Goal: Transaction & Acquisition: Purchase product/service

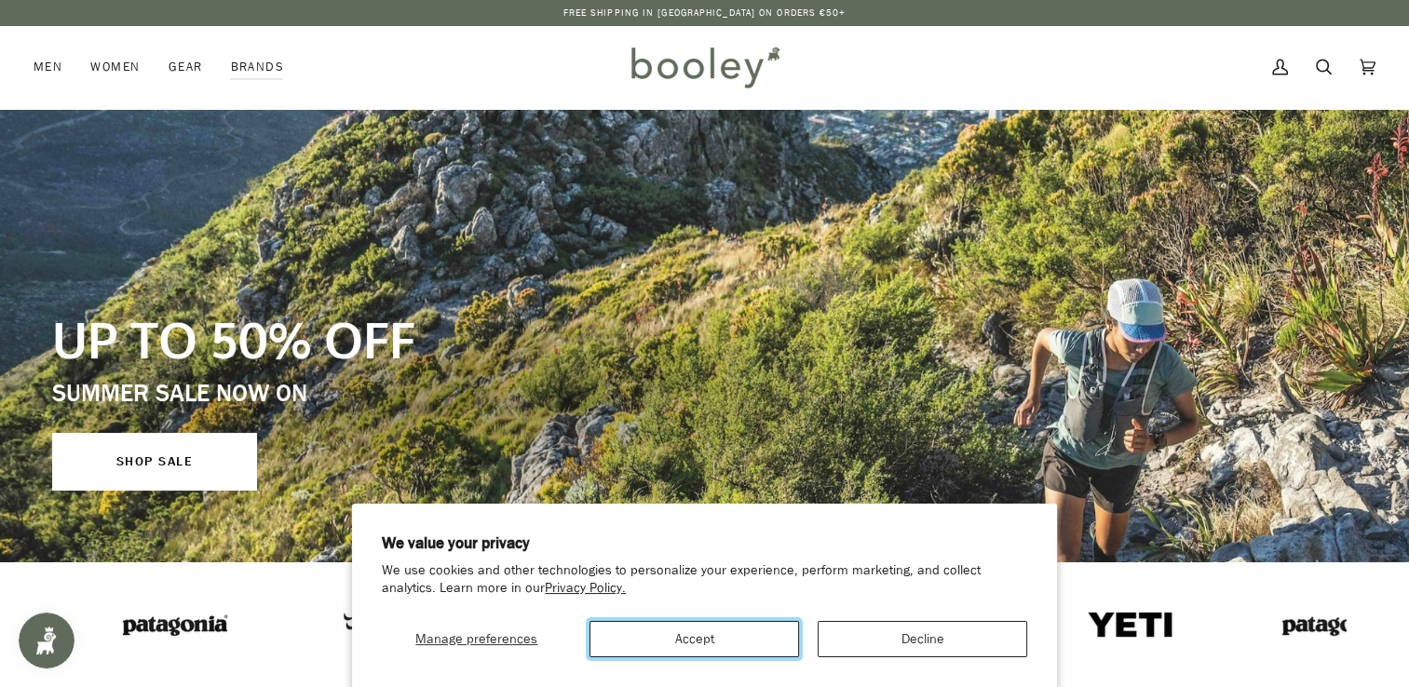
click at [726, 634] on button "Accept" at bounding box center [694, 639] width 210 height 36
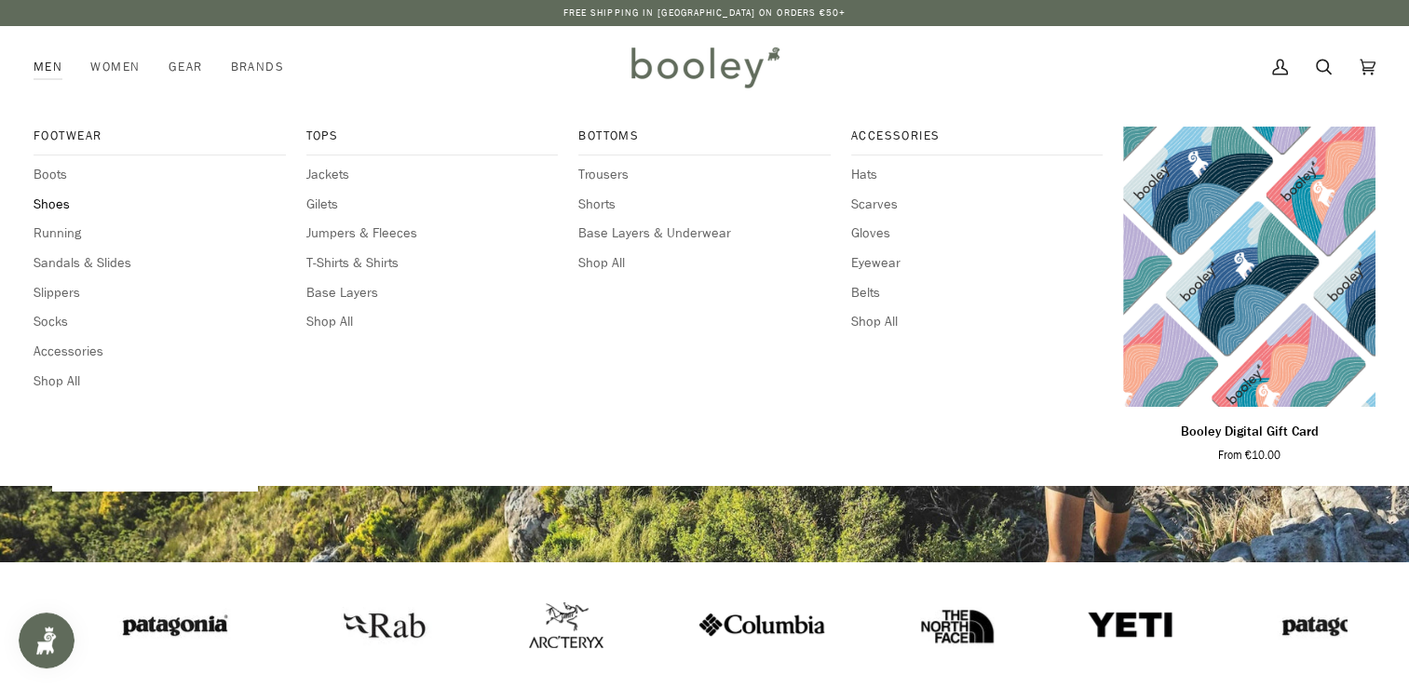
click at [51, 201] on span "Shoes" at bounding box center [160, 205] width 252 height 20
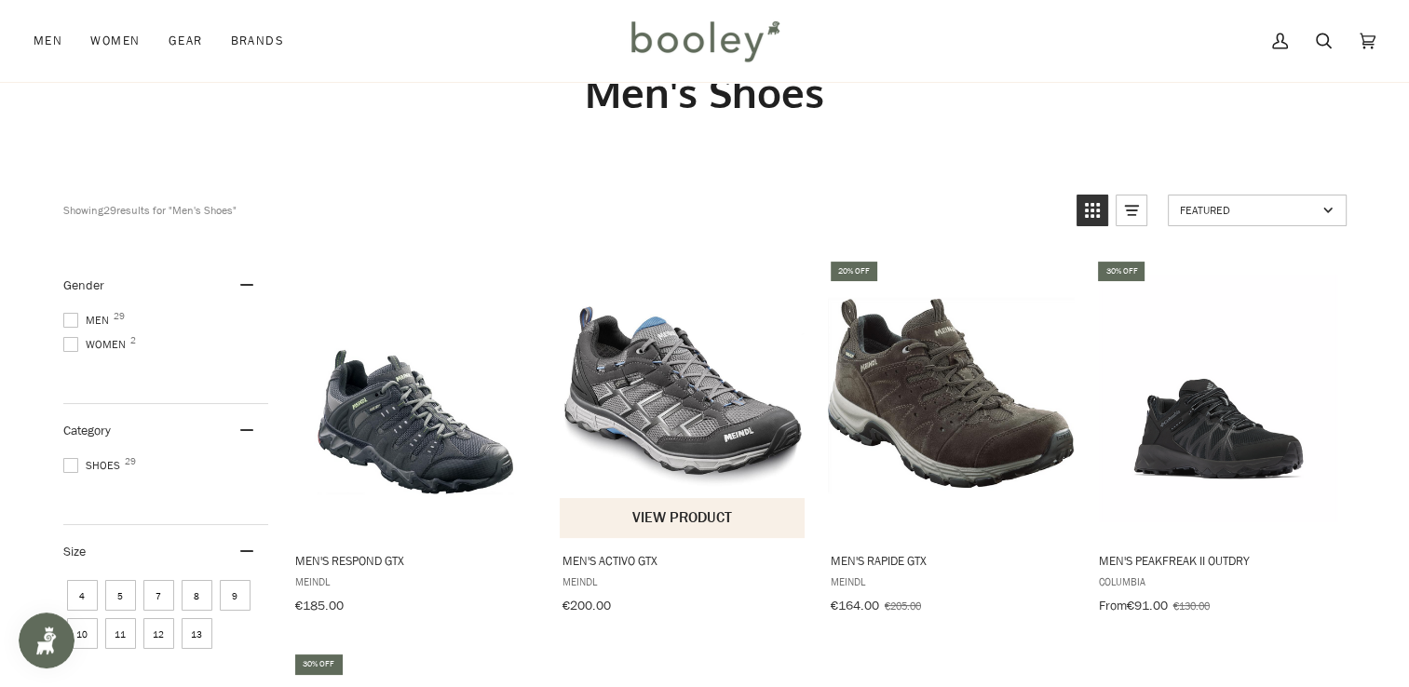
scroll to position [74, 0]
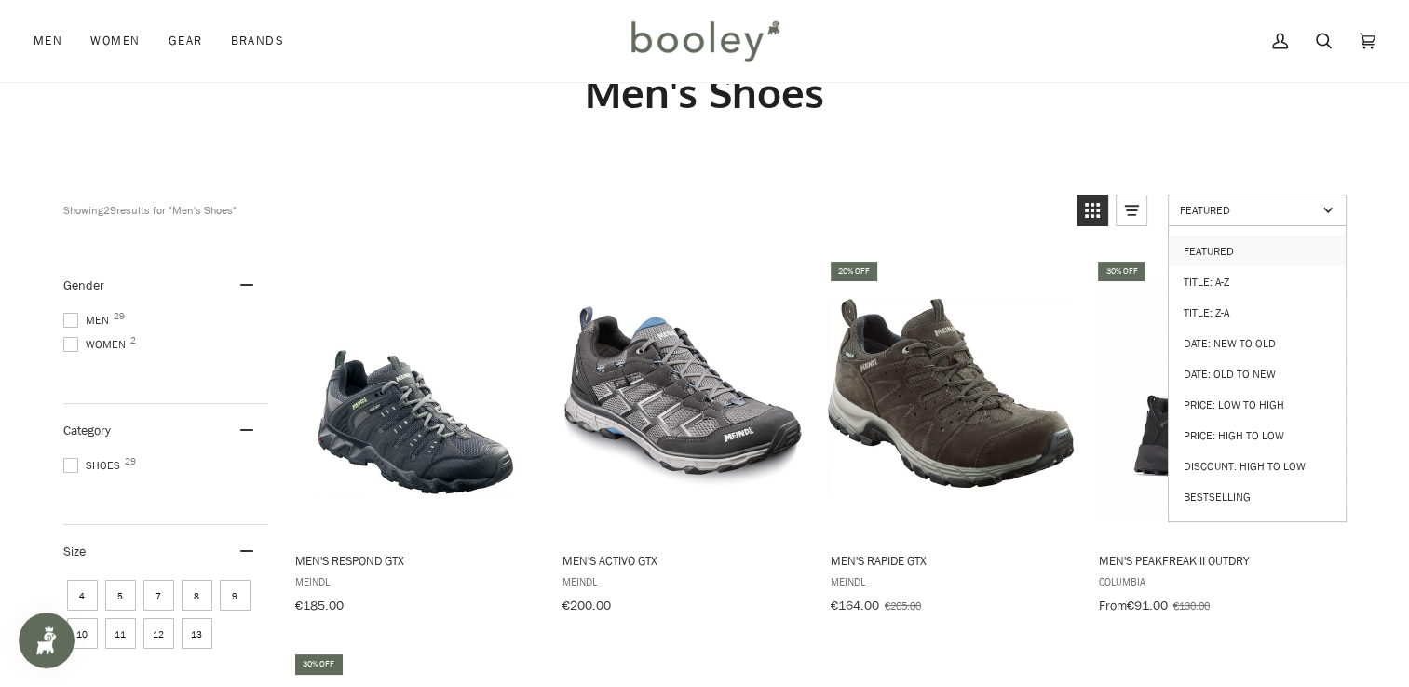
click at [1331, 210] on link "Featured" at bounding box center [1257, 211] width 179 height 32
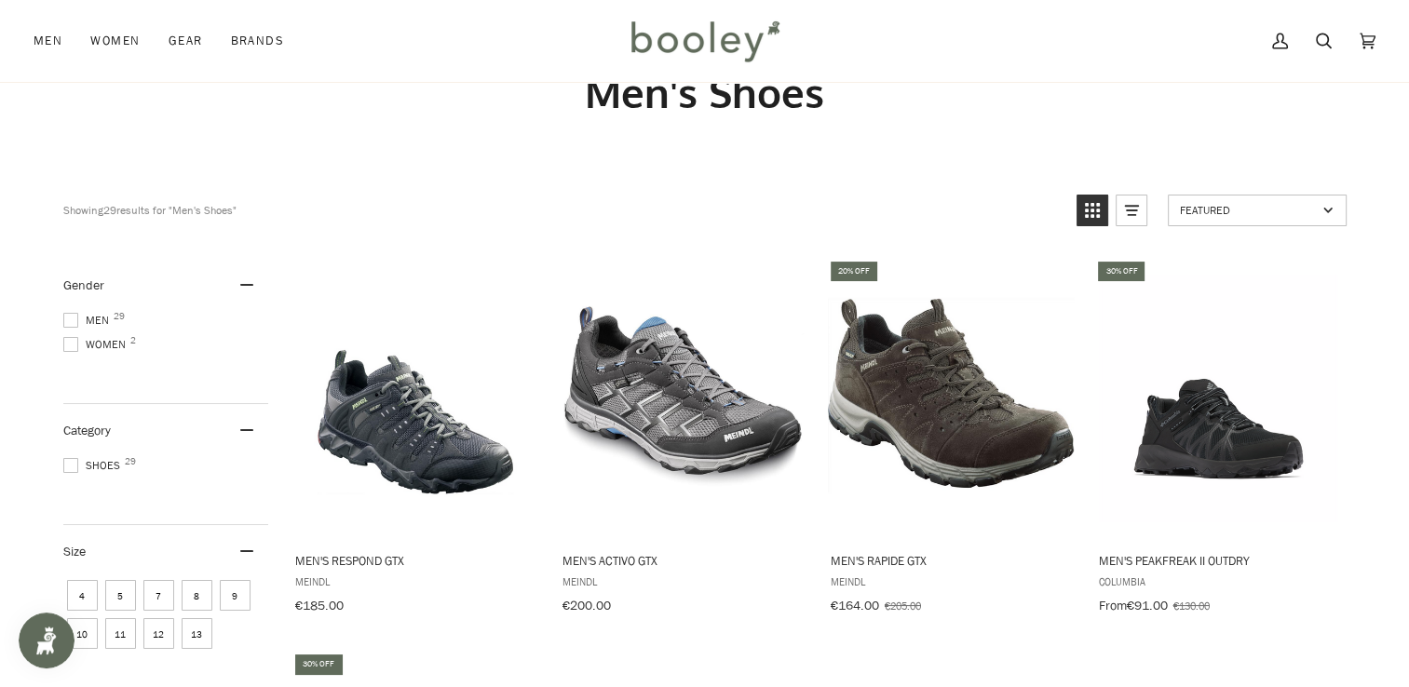
click at [1331, 210] on link "Featured" at bounding box center [1257, 211] width 179 height 32
click at [1157, 110] on h1 "Men's Shoes" at bounding box center [704, 92] width 1283 height 51
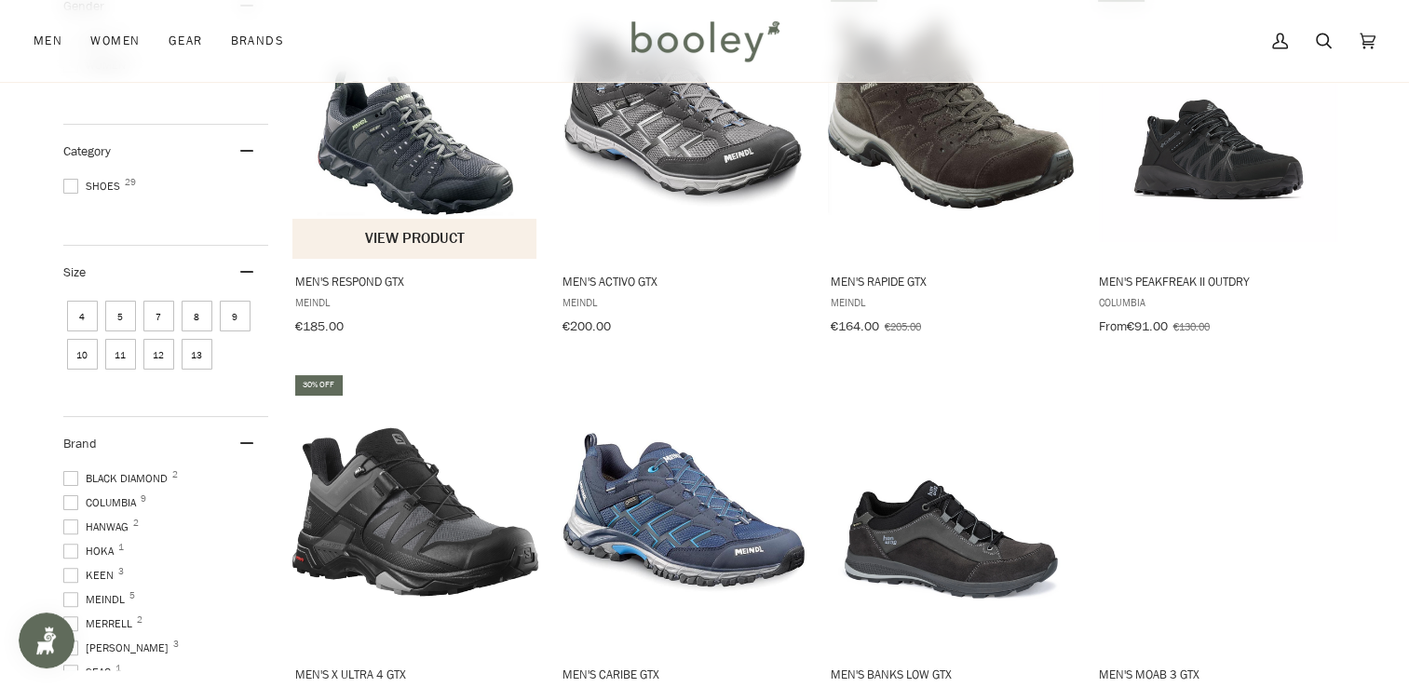
scroll to position [354, 0]
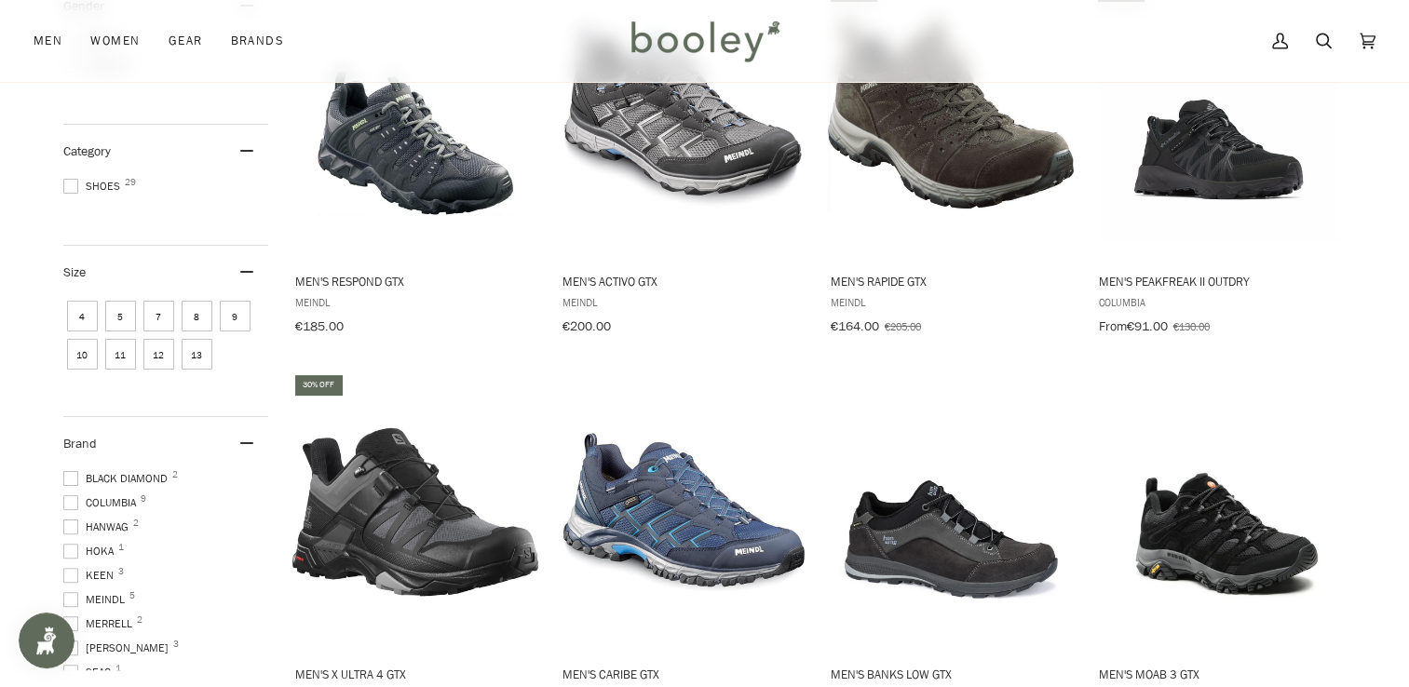
click at [98, 354] on span "10" at bounding box center [82, 354] width 31 height 31
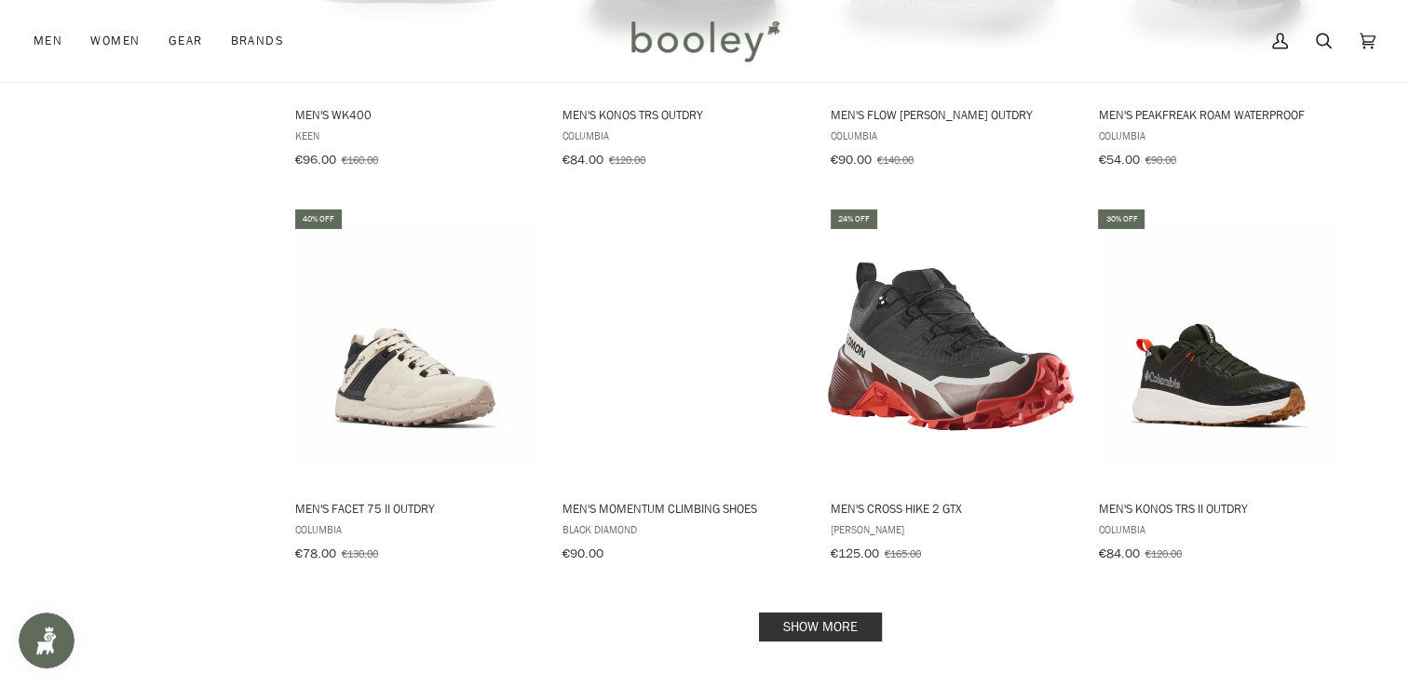
scroll to position [1704, 0]
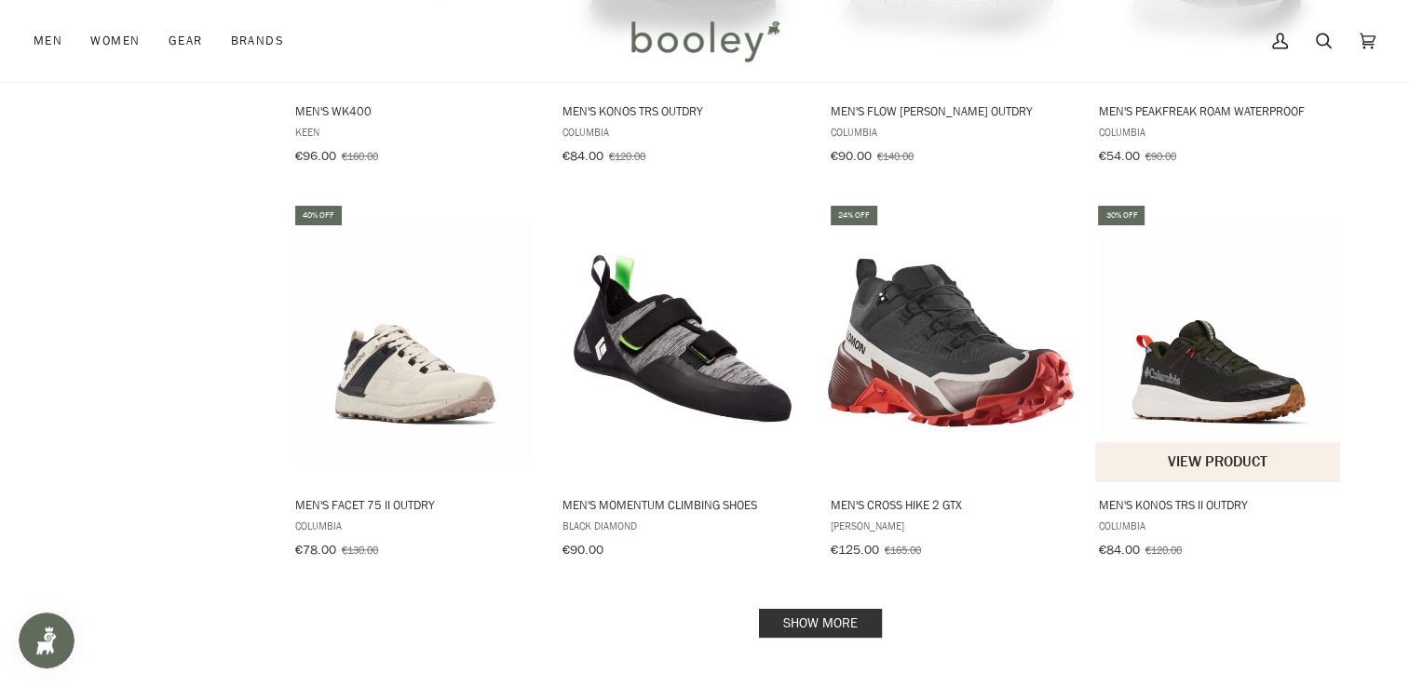
click at [1214, 377] on img "Men's Konos TRS II OutDry" at bounding box center [1218, 343] width 247 height 247
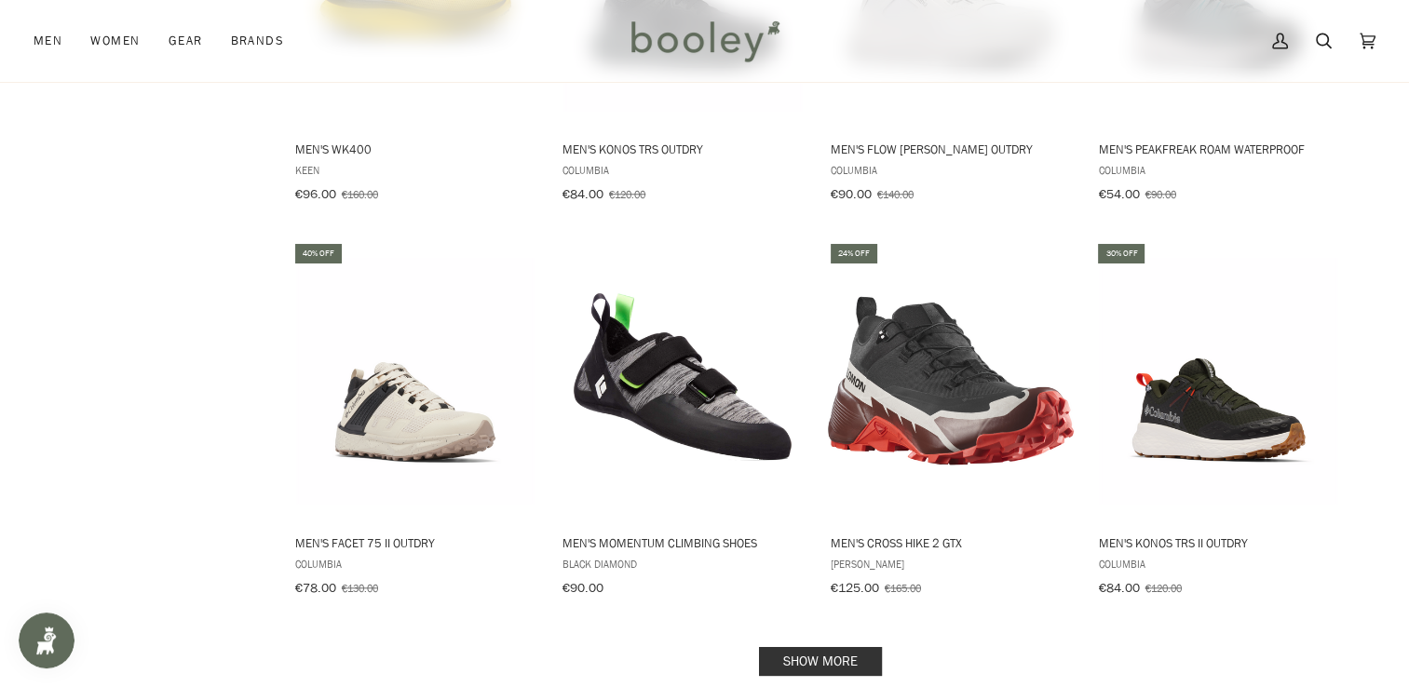
scroll to position [1667, 0]
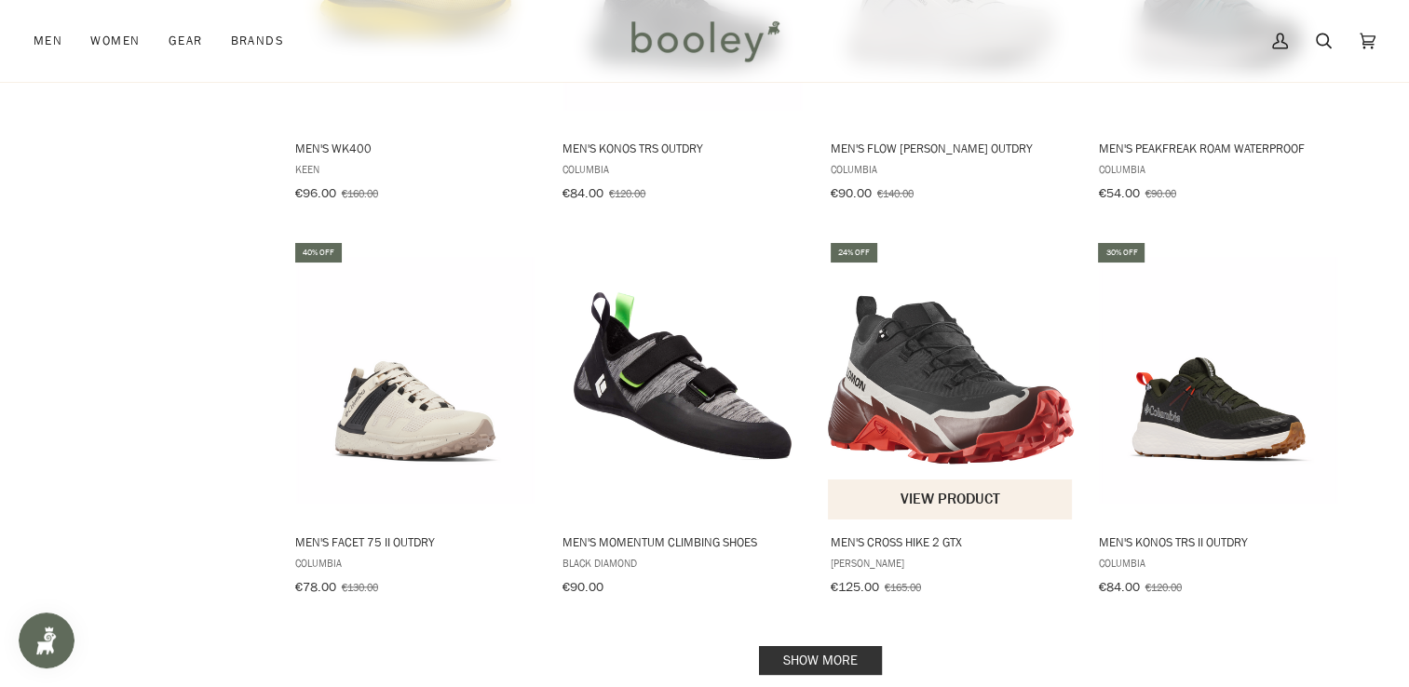
click at [975, 379] on img "Men's Cross Hike 2 GTX" at bounding box center [951, 380] width 247 height 247
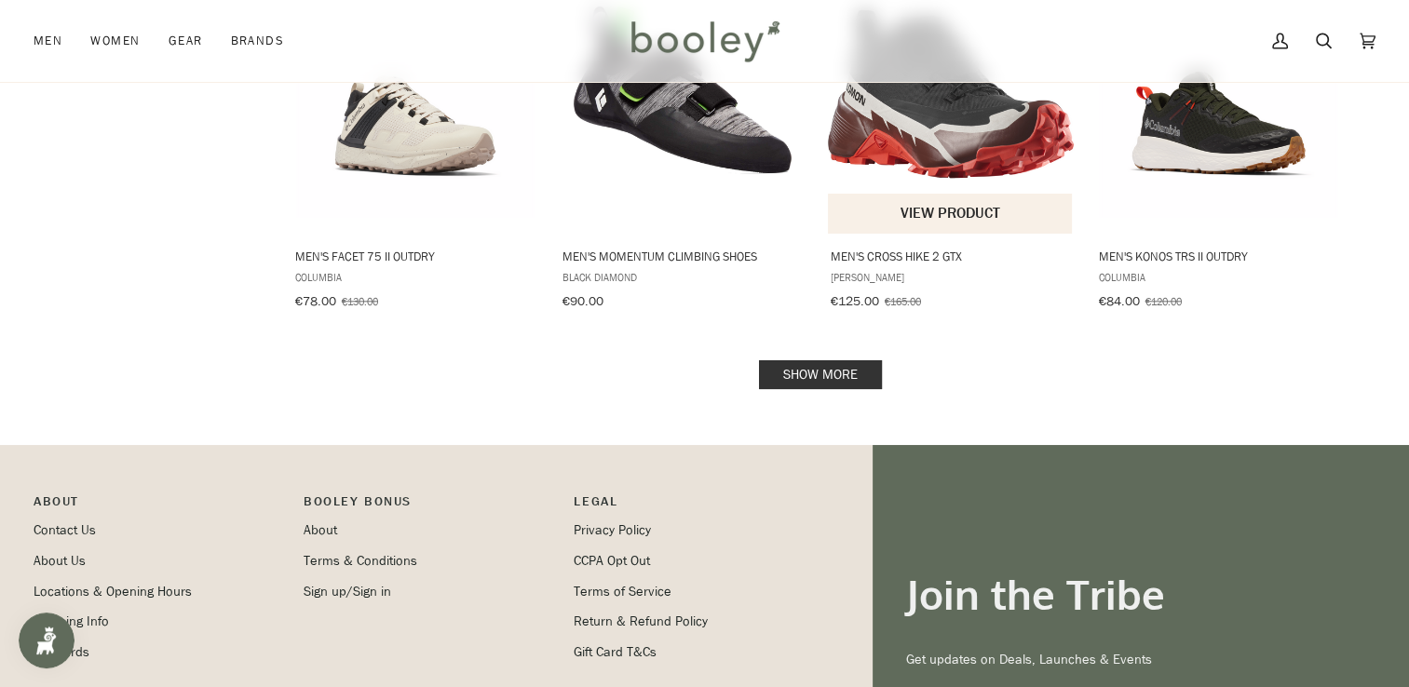
scroll to position [1953, 0]
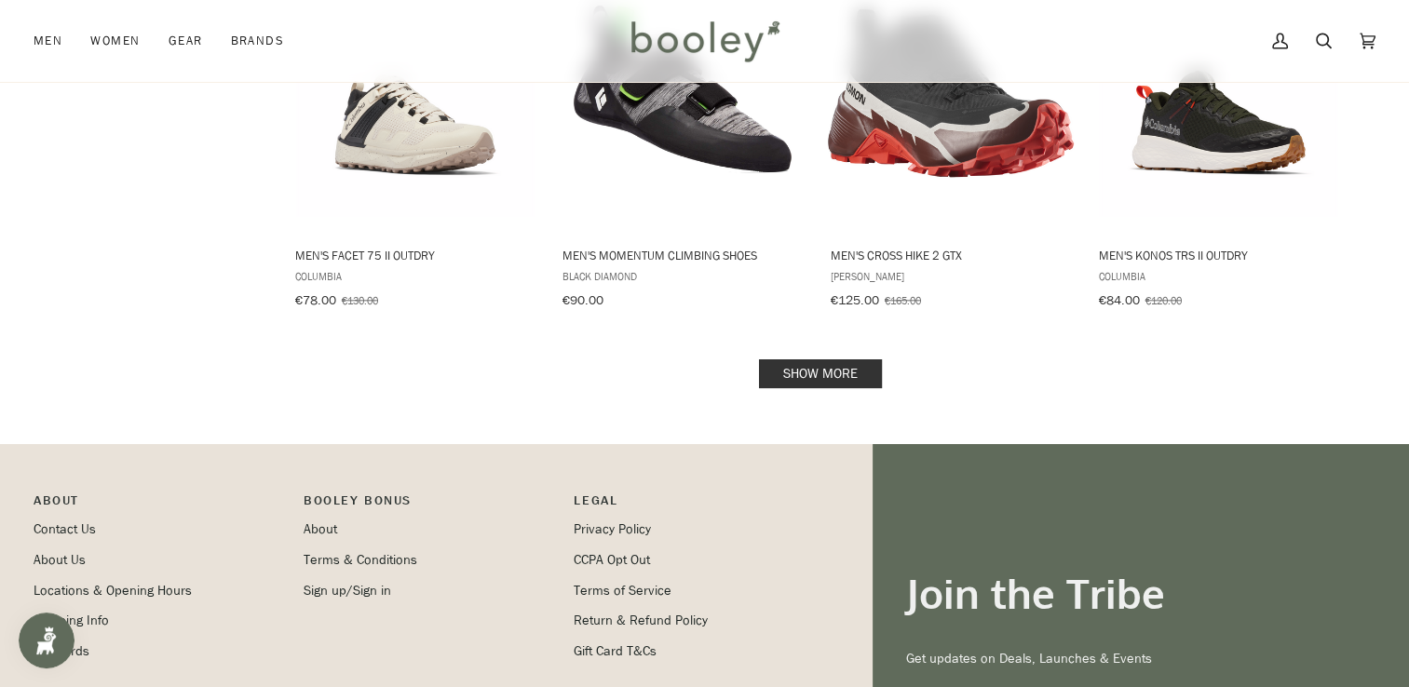
click at [828, 359] on link "Show more" at bounding box center [820, 373] width 123 height 29
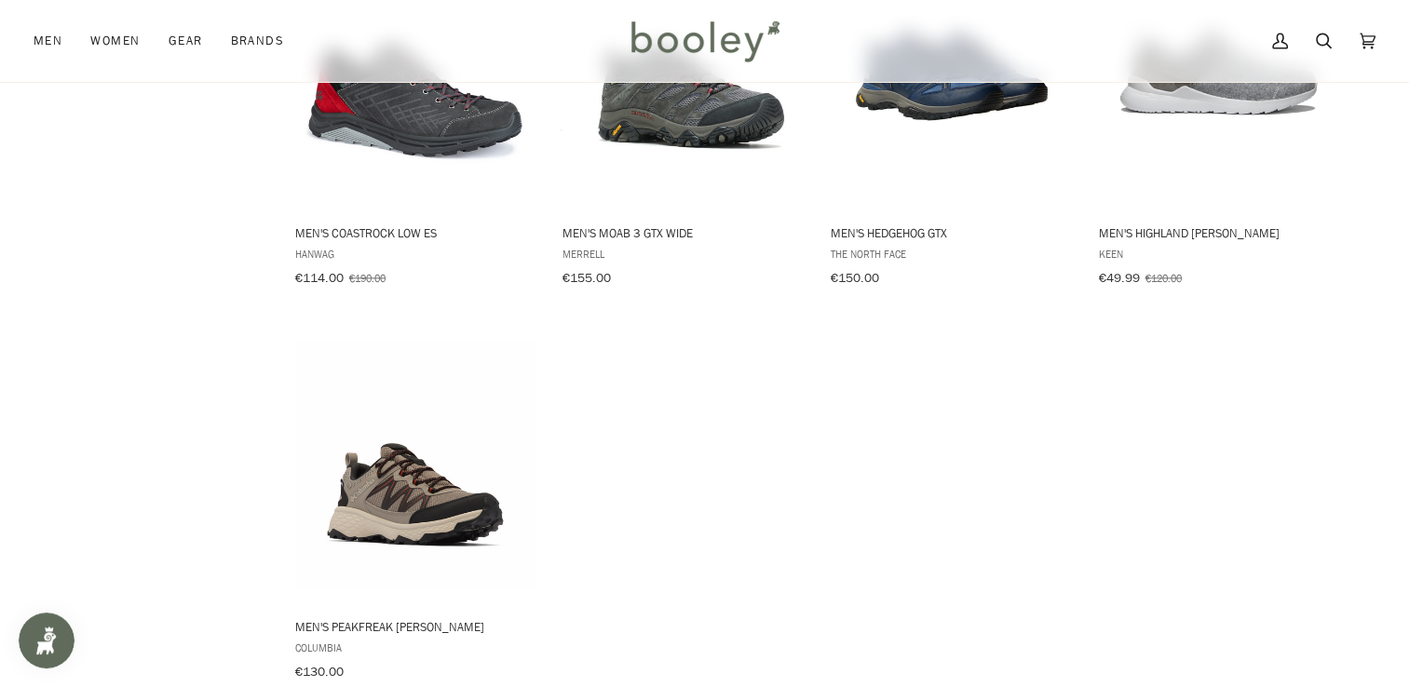
scroll to position [2372, 0]
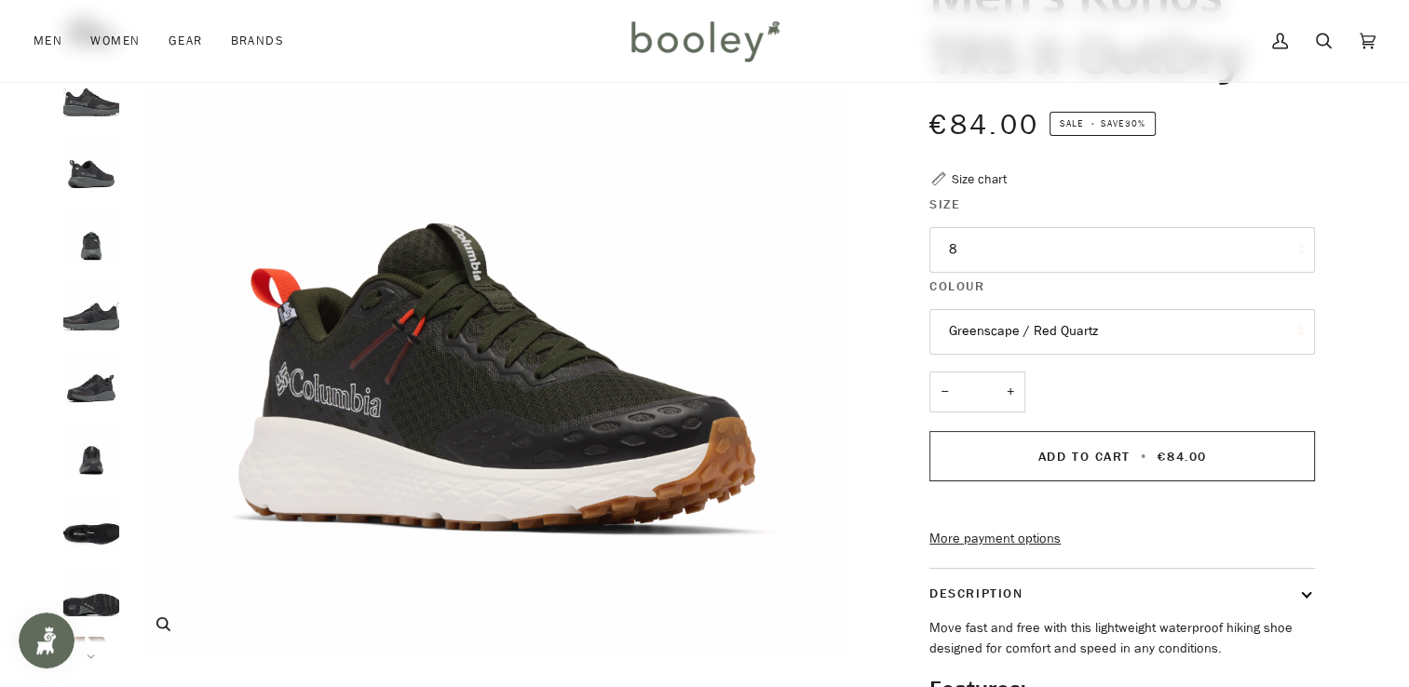
scroll to position [209, 0]
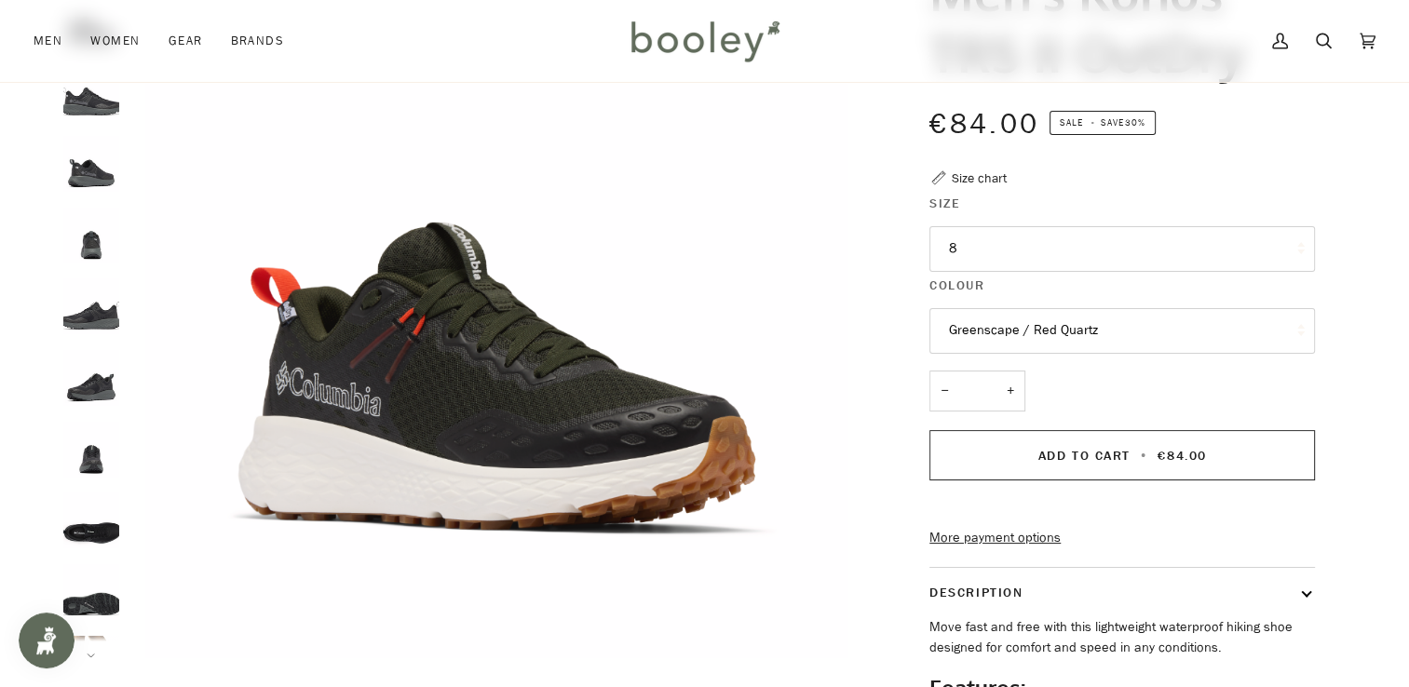
click at [1146, 324] on button "Greenscape / Red Quartz" at bounding box center [1121, 331] width 385 height 46
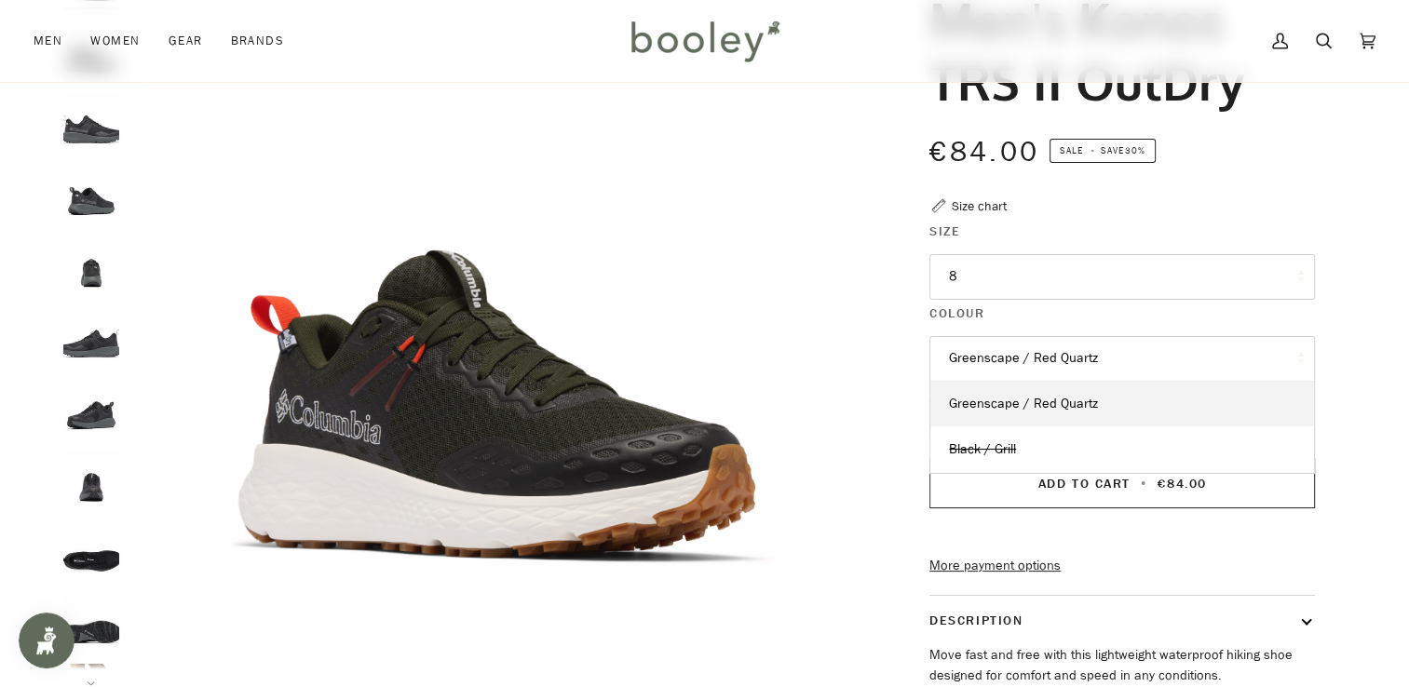
scroll to position [137, 0]
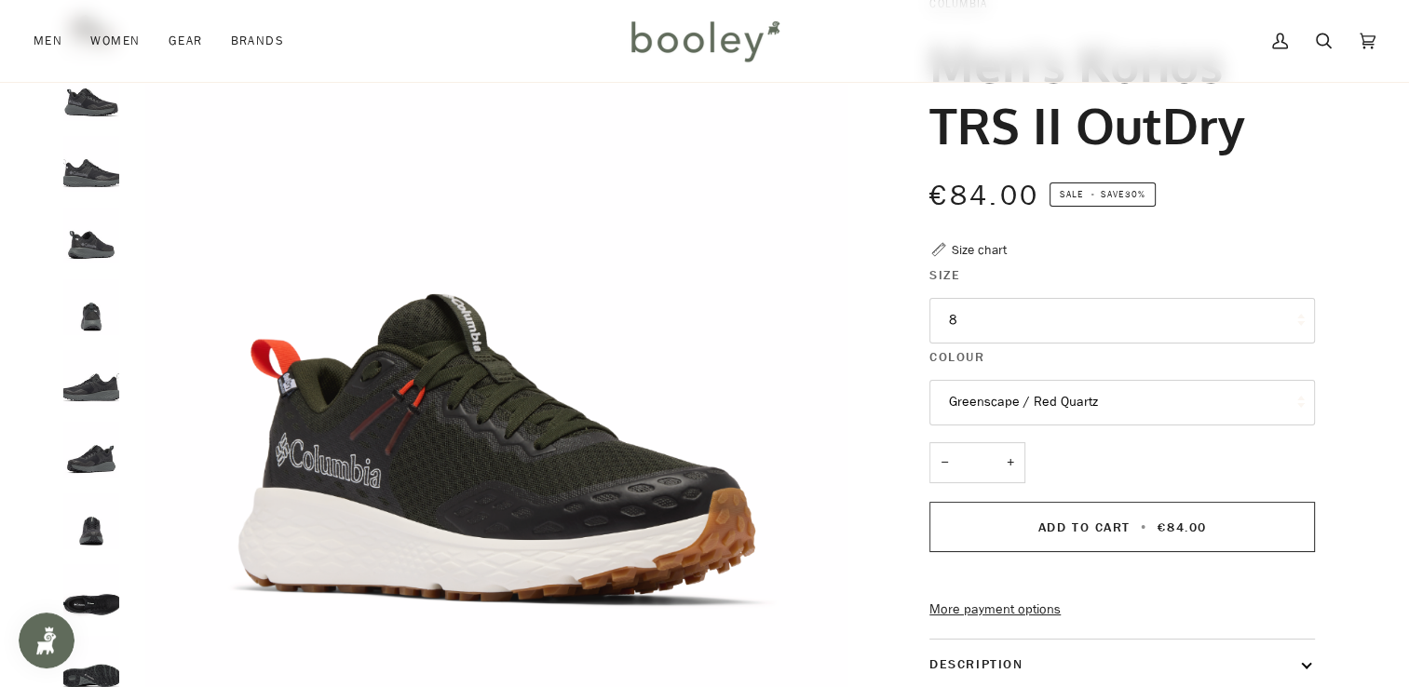
click at [90, 680] on img "Columbia Men's Konos TRS II OutDry Black / Grill - Booley Galway" at bounding box center [91, 664] width 56 height 56
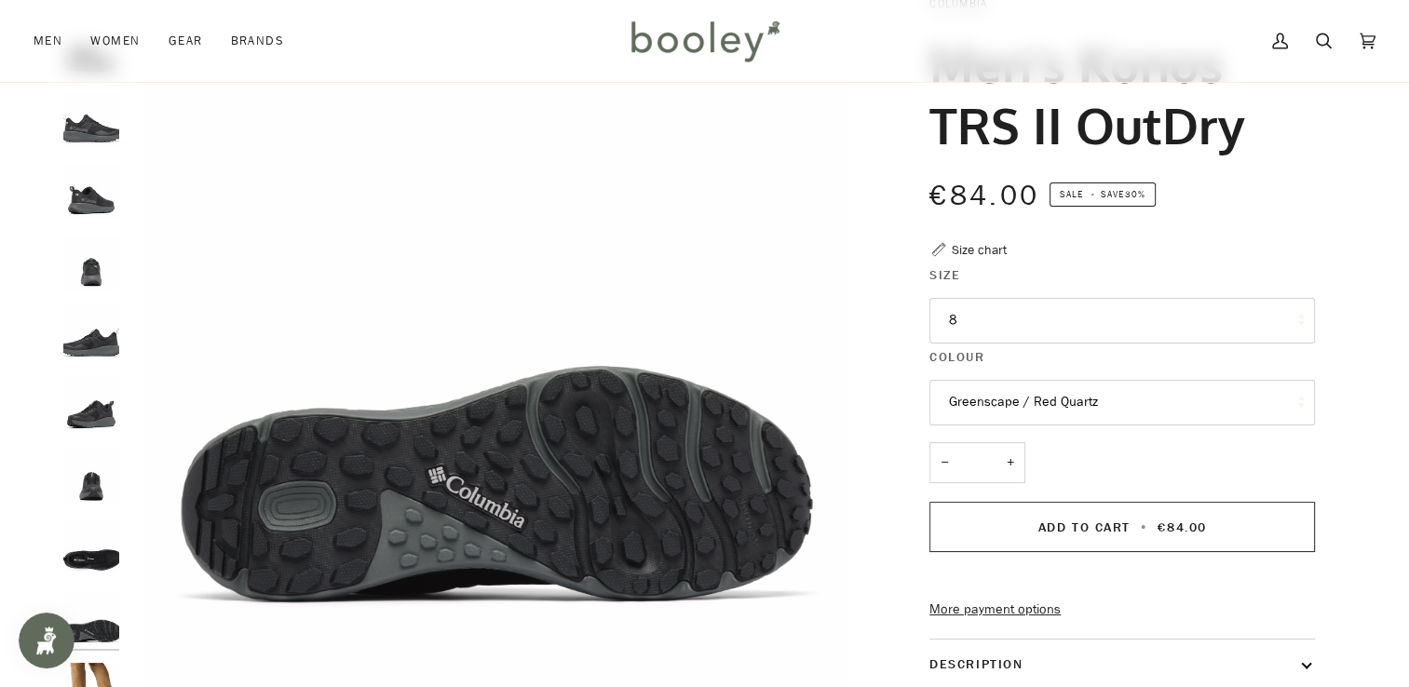
scroll to position [47, 0]
click at [93, 335] on img "Columbia Men's Konos TRS II OutDry Black / Grill - Booley Galway" at bounding box center [91, 332] width 56 height 56
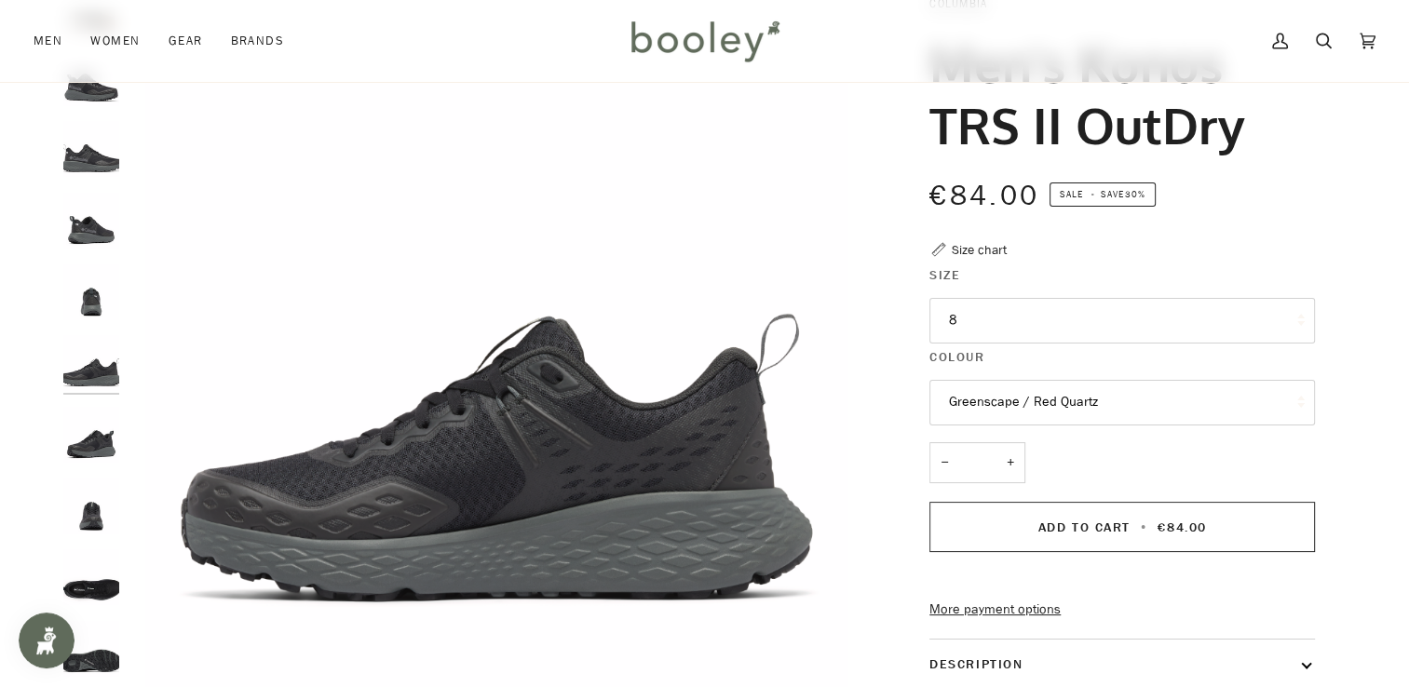
click at [1099, 322] on button "8" at bounding box center [1121, 321] width 385 height 46
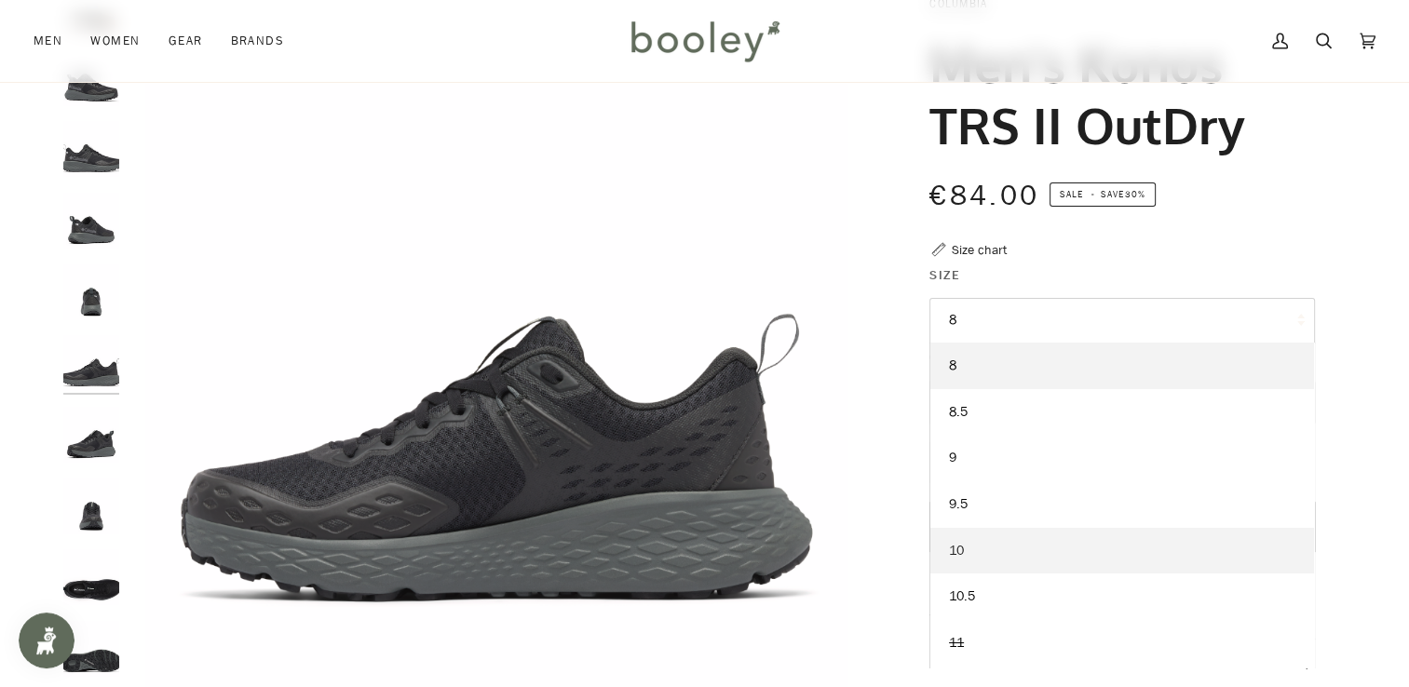
click at [968, 538] on link "10" at bounding box center [1122, 551] width 384 height 47
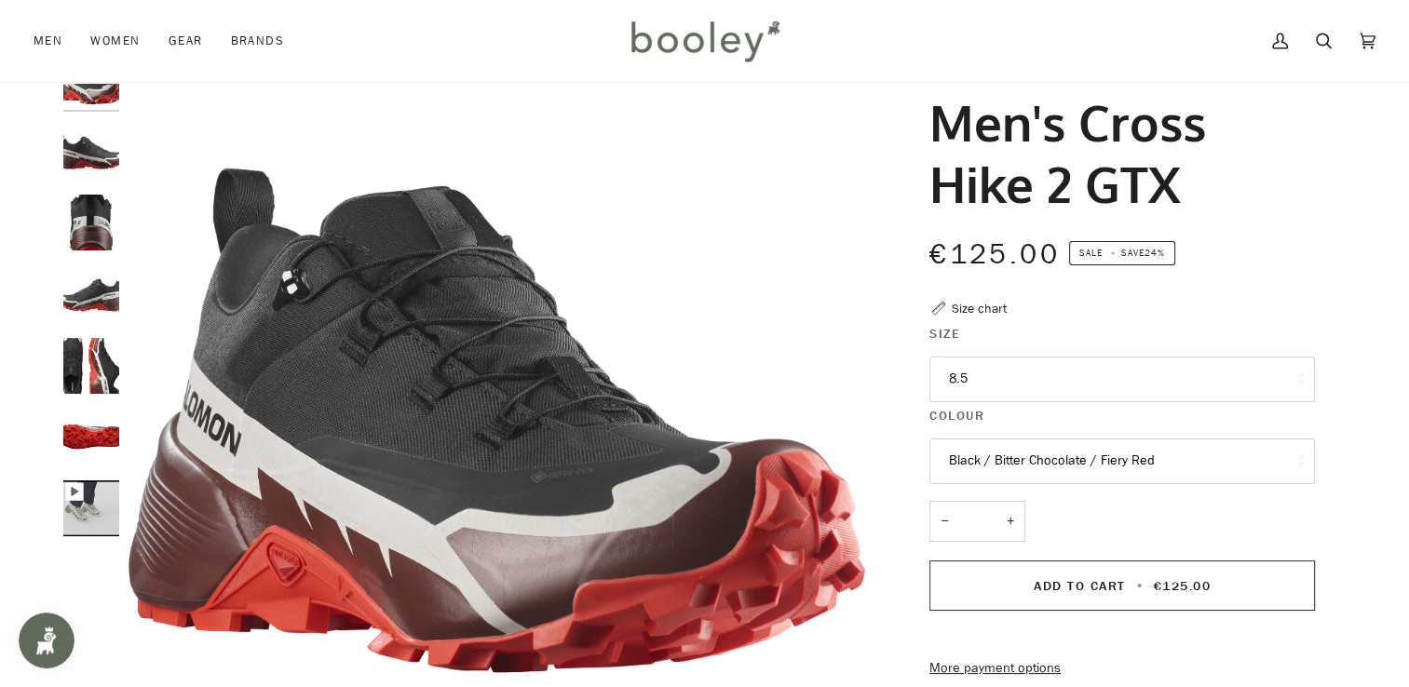
scroll to position [82, 0]
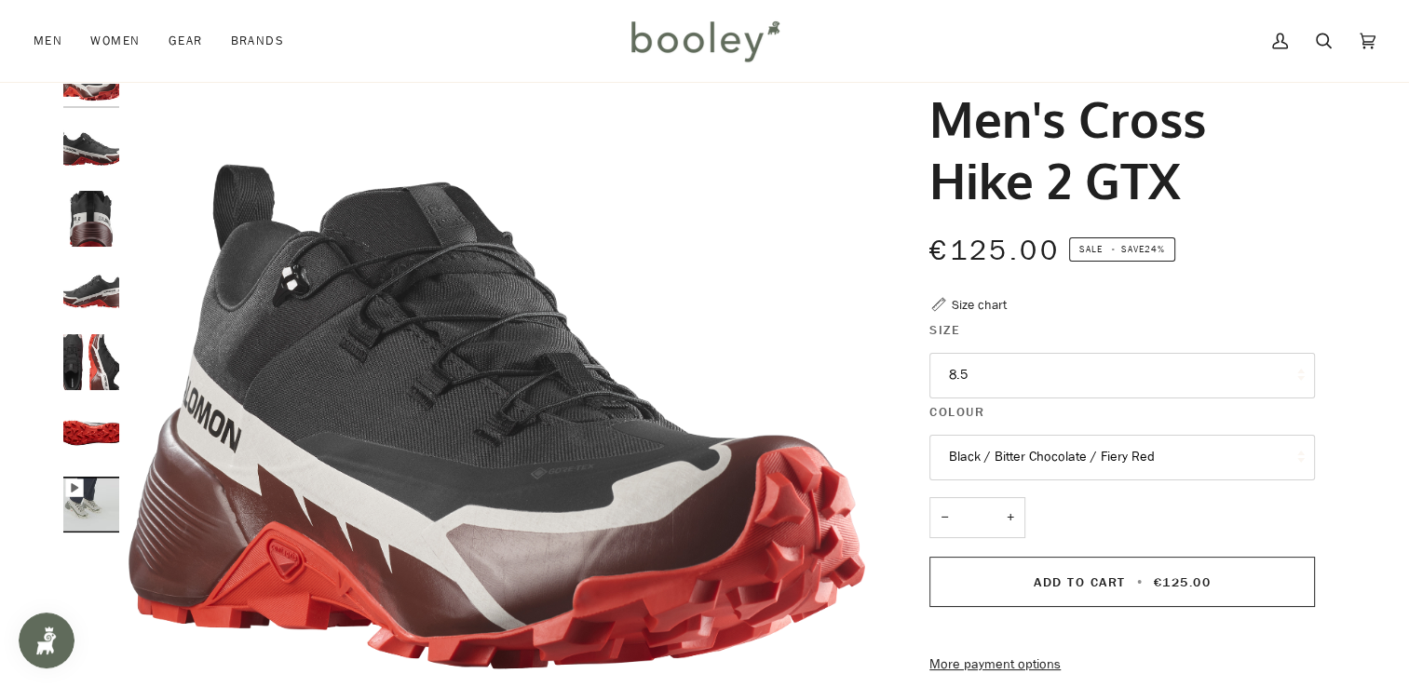
click at [975, 379] on button "8.5" at bounding box center [1121, 376] width 385 height 46
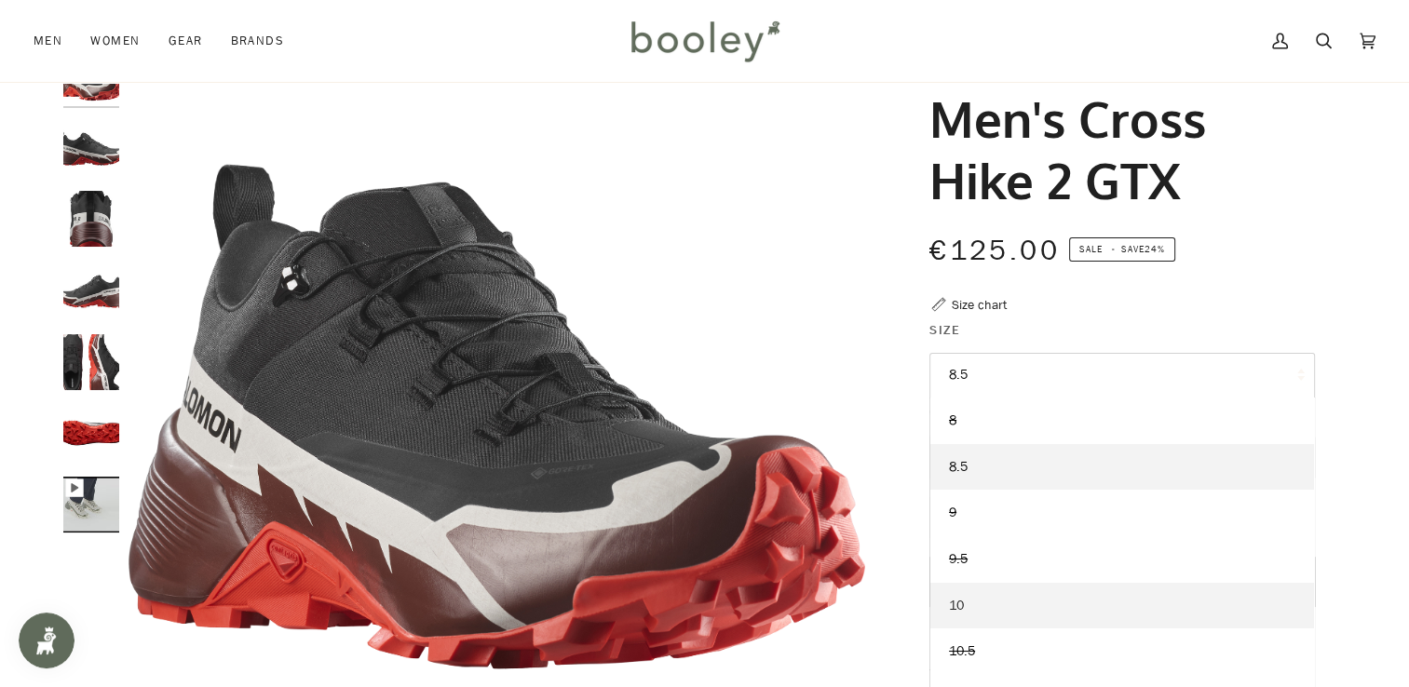
click at [955, 601] on span "10" at bounding box center [956, 606] width 15 height 18
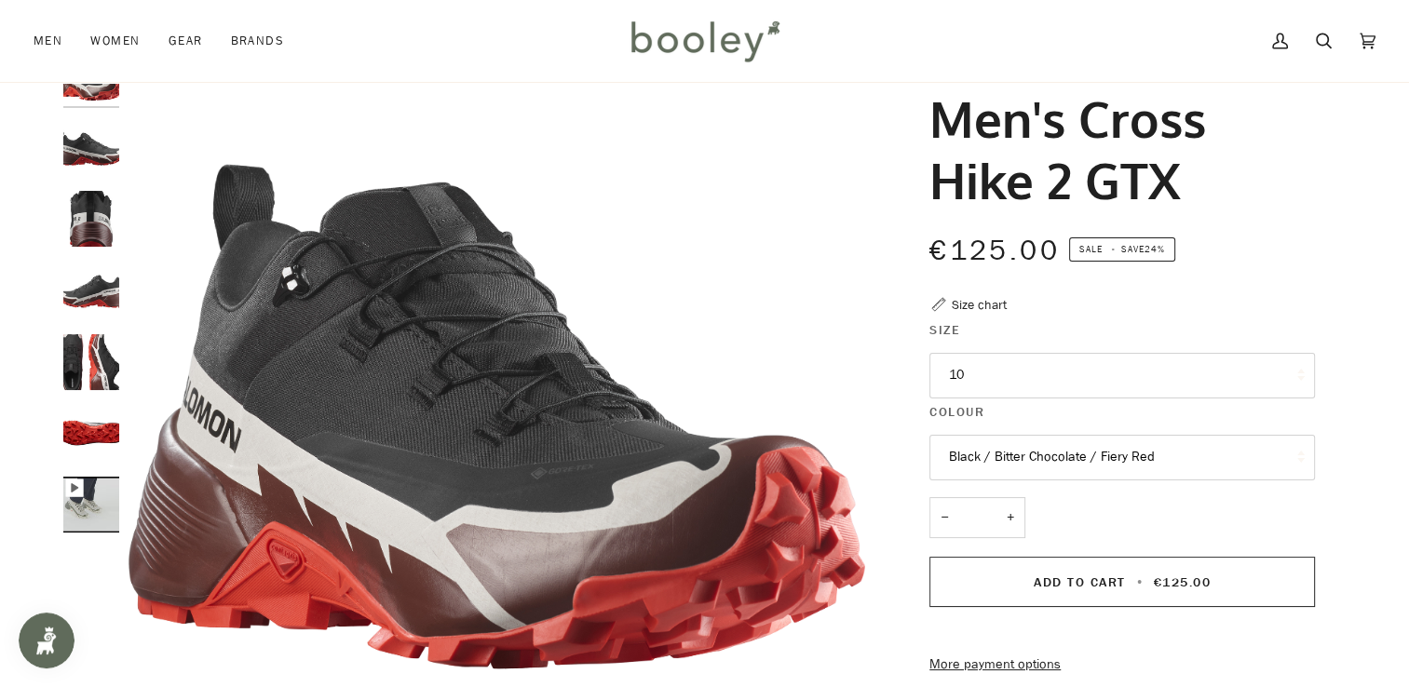
click at [1007, 451] on button "Black / Bitter Chocolate / Fiery Red" at bounding box center [1121, 458] width 385 height 46
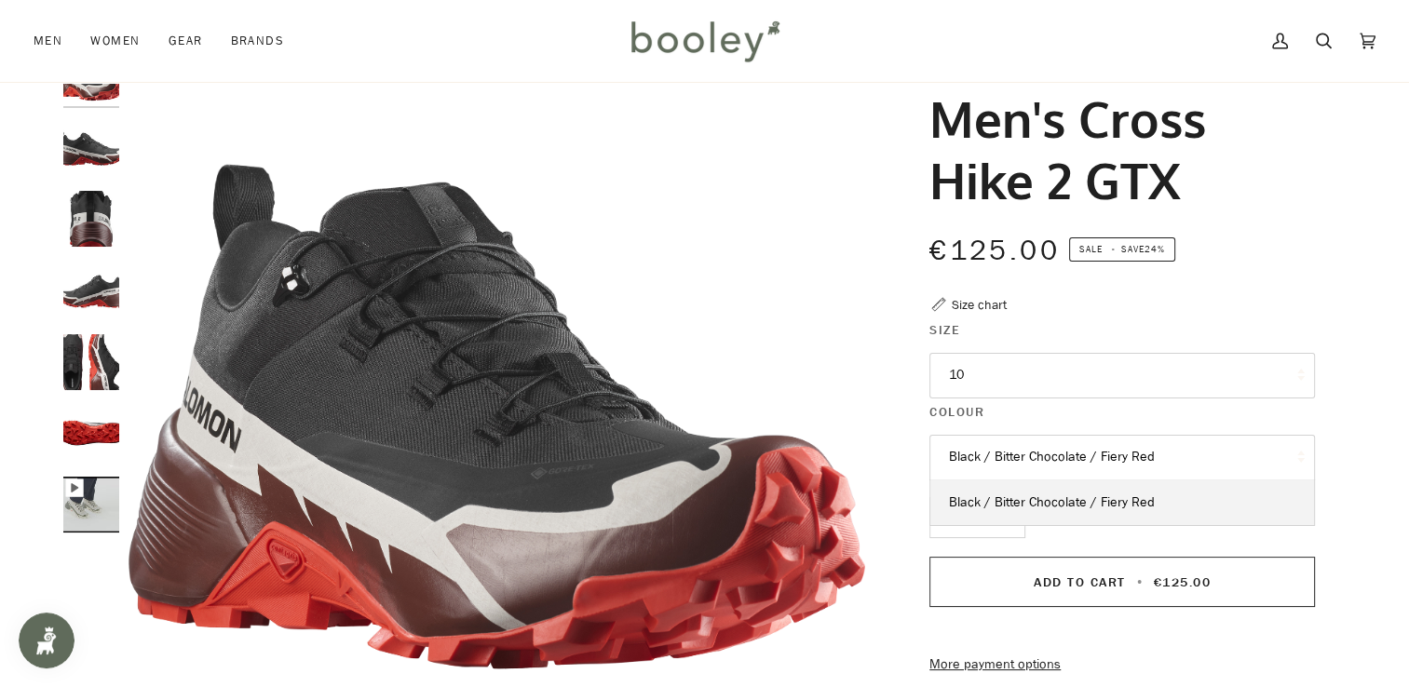
click at [1007, 451] on button "Black / Bitter Chocolate / Fiery Red" at bounding box center [1121, 458] width 385 height 46
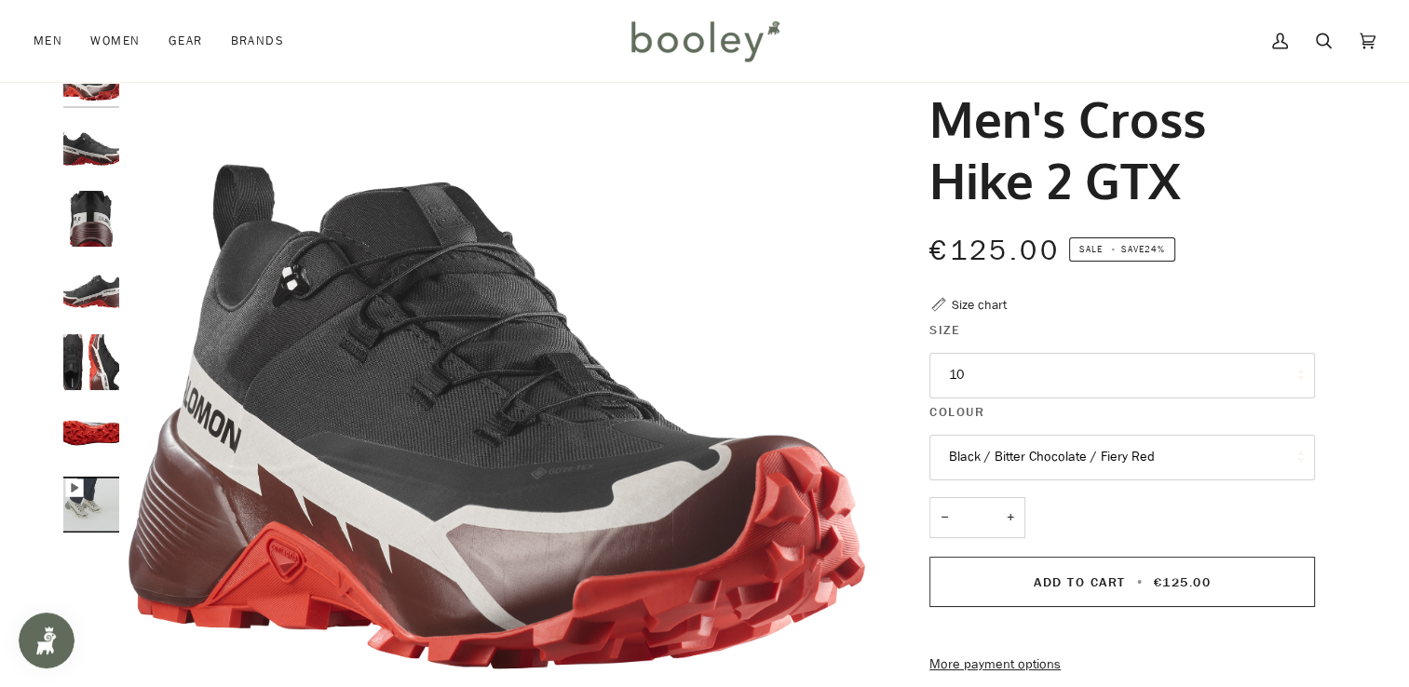
click at [91, 431] on img "Men's Cross Hike 2 GTX" at bounding box center [91, 433] width 56 height 56
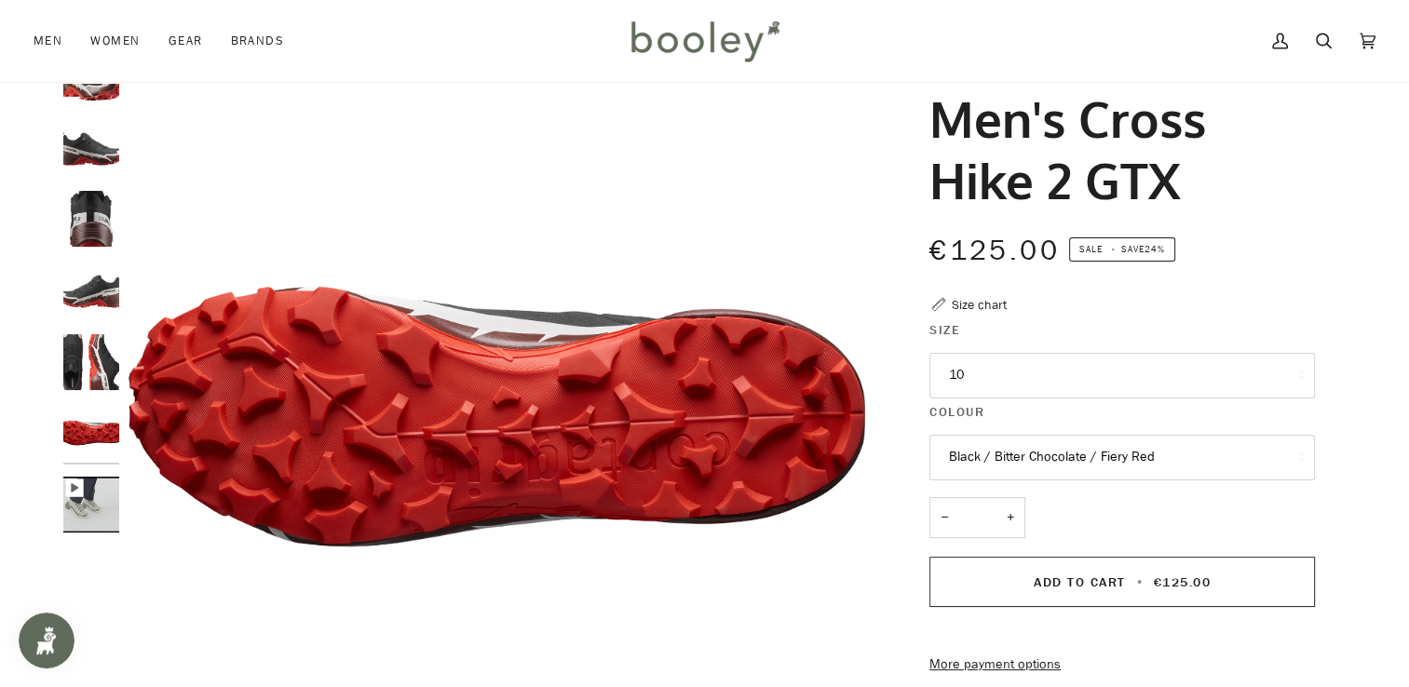
click at [78, 505] on img "Men's Cross Hike 2 GTX" at bounding box center [91, 505] width 56 height 56
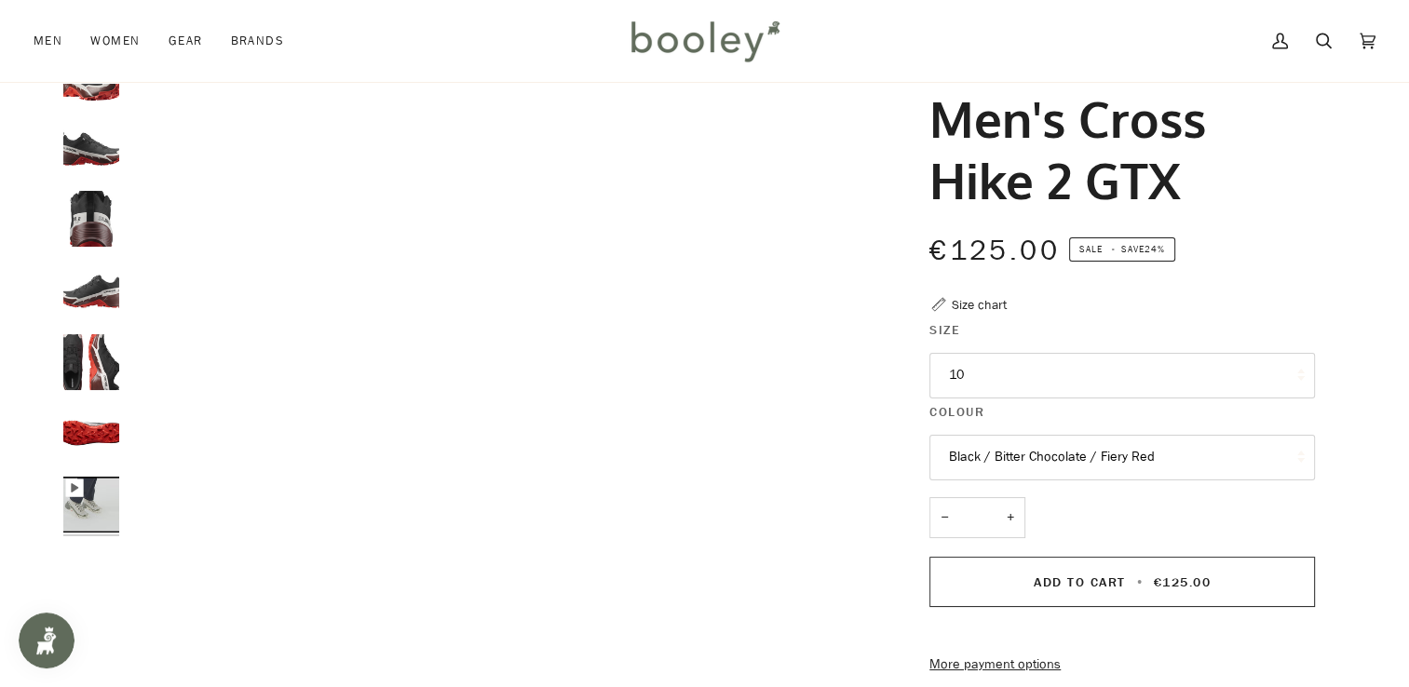
click at [93, 158] on img "Salomon Men's Cross Hike 2 GTX - Booley Galway" at bounding box center [91, 148] width 56 height 56
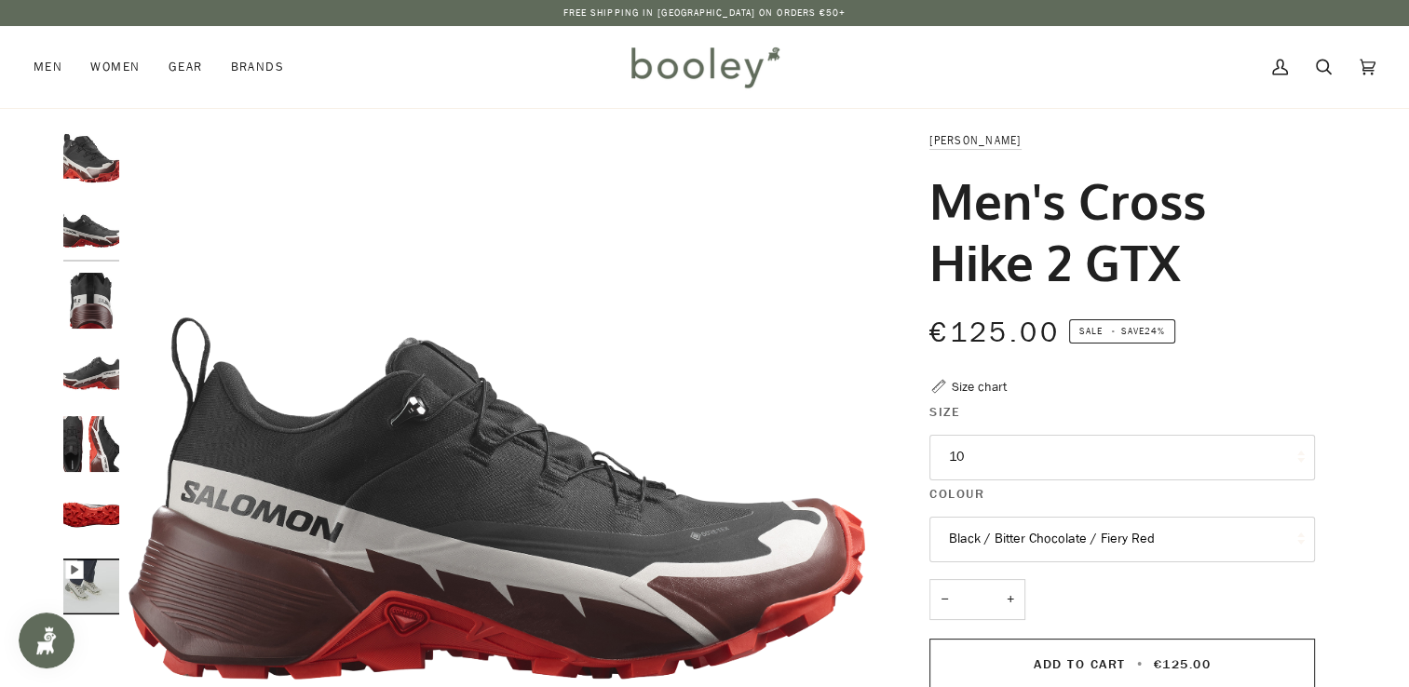
click at [93, 158] on img "Salomon Men's Cross Hike 2 GTX Black / Bitter Chocolate / Fiery Red - Booley Ga…" at bounding box center [91, 158] width 56 height 56
